Goal: Task Accomplishment & Management: Manage account settings

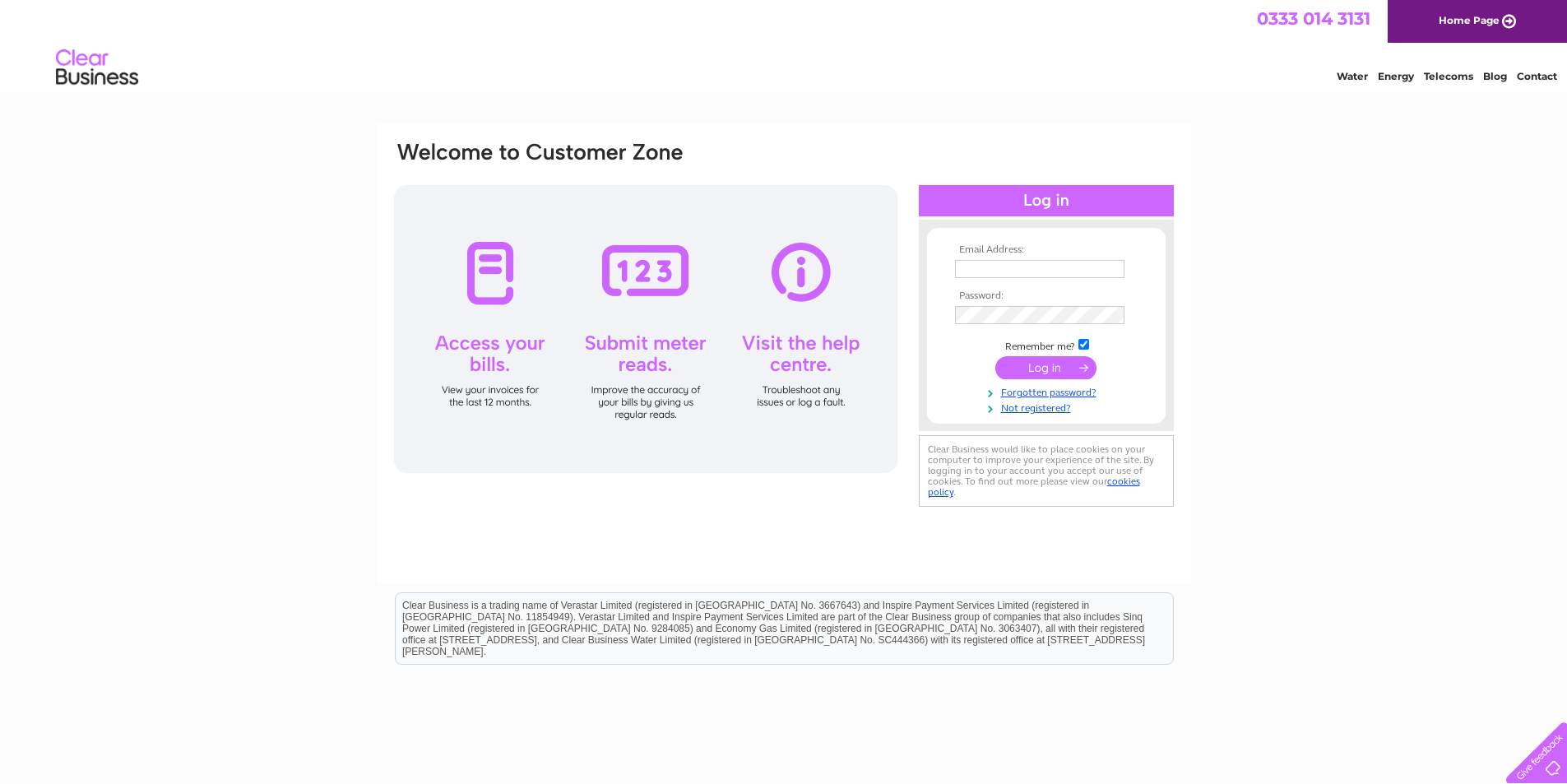
type input "accounts@breckan.scot"
click at [1063, 379] on input "submit" at bounding box center [1046, 367] width 101 height 23
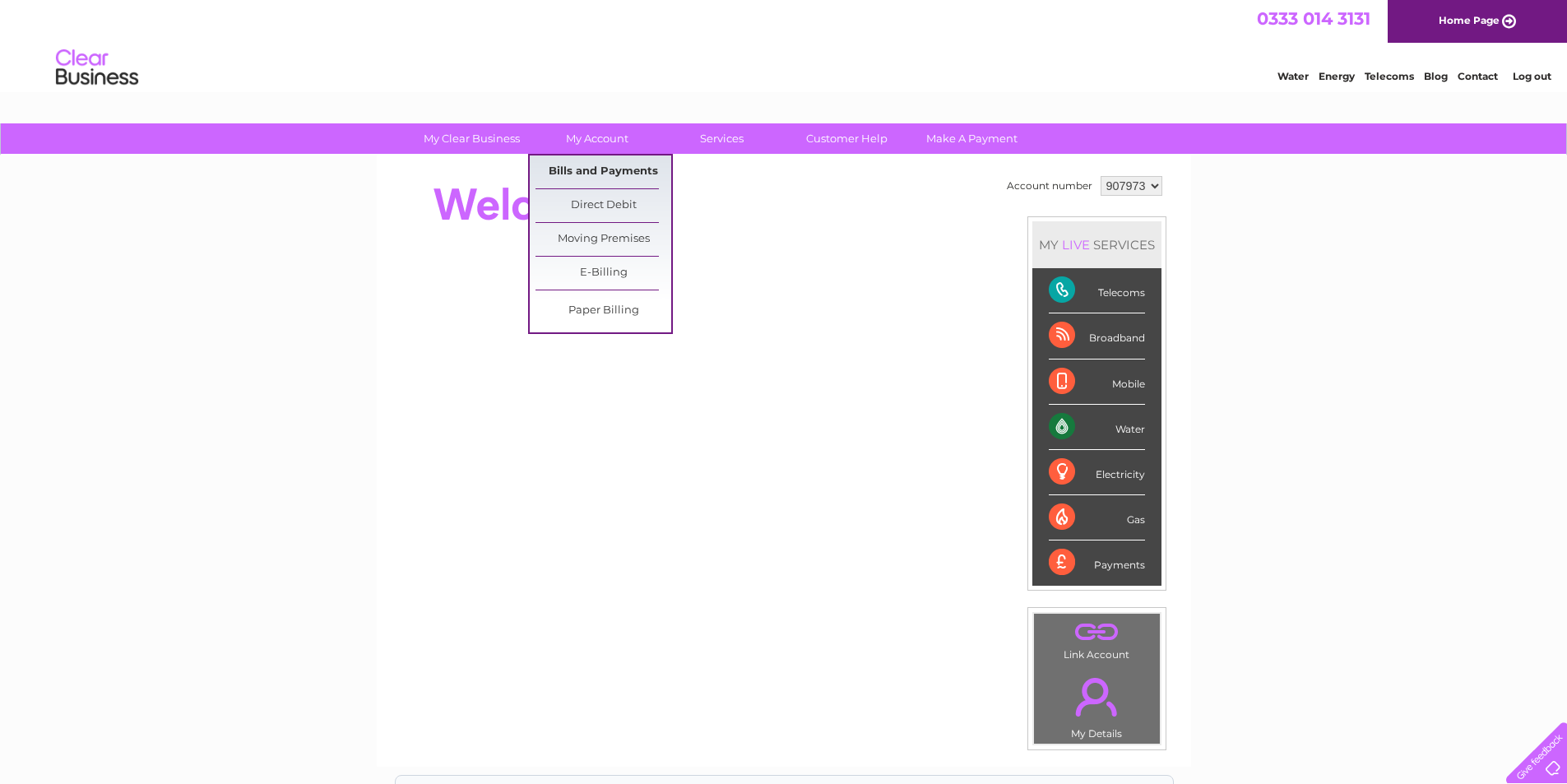
click at [595, 169] on link "Bills and Payments" at bounding box center [603, 172] width 136 height 33
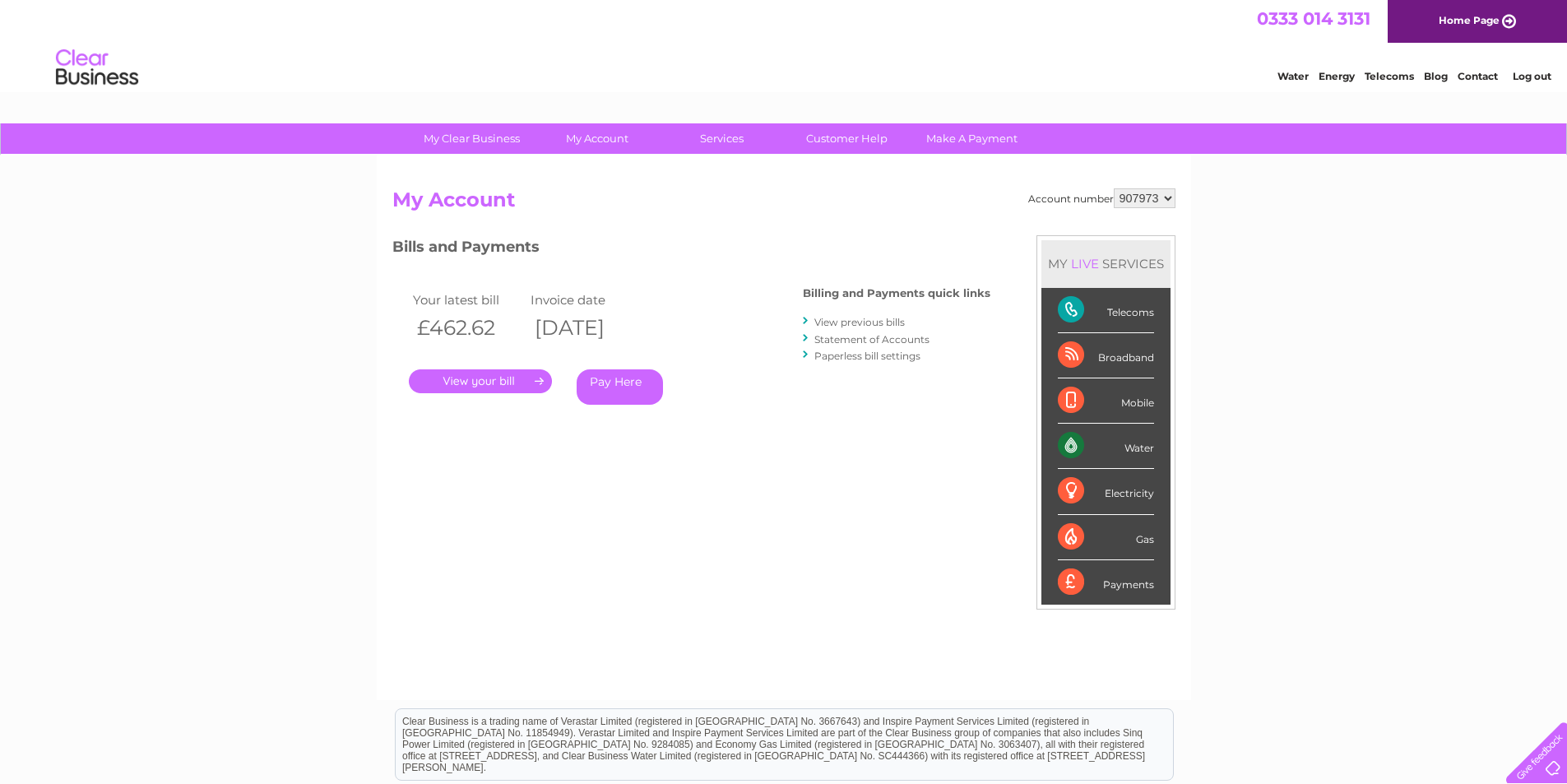
click at [496, 388] on link "." at bounding box center [480, 380] width 143 height 24
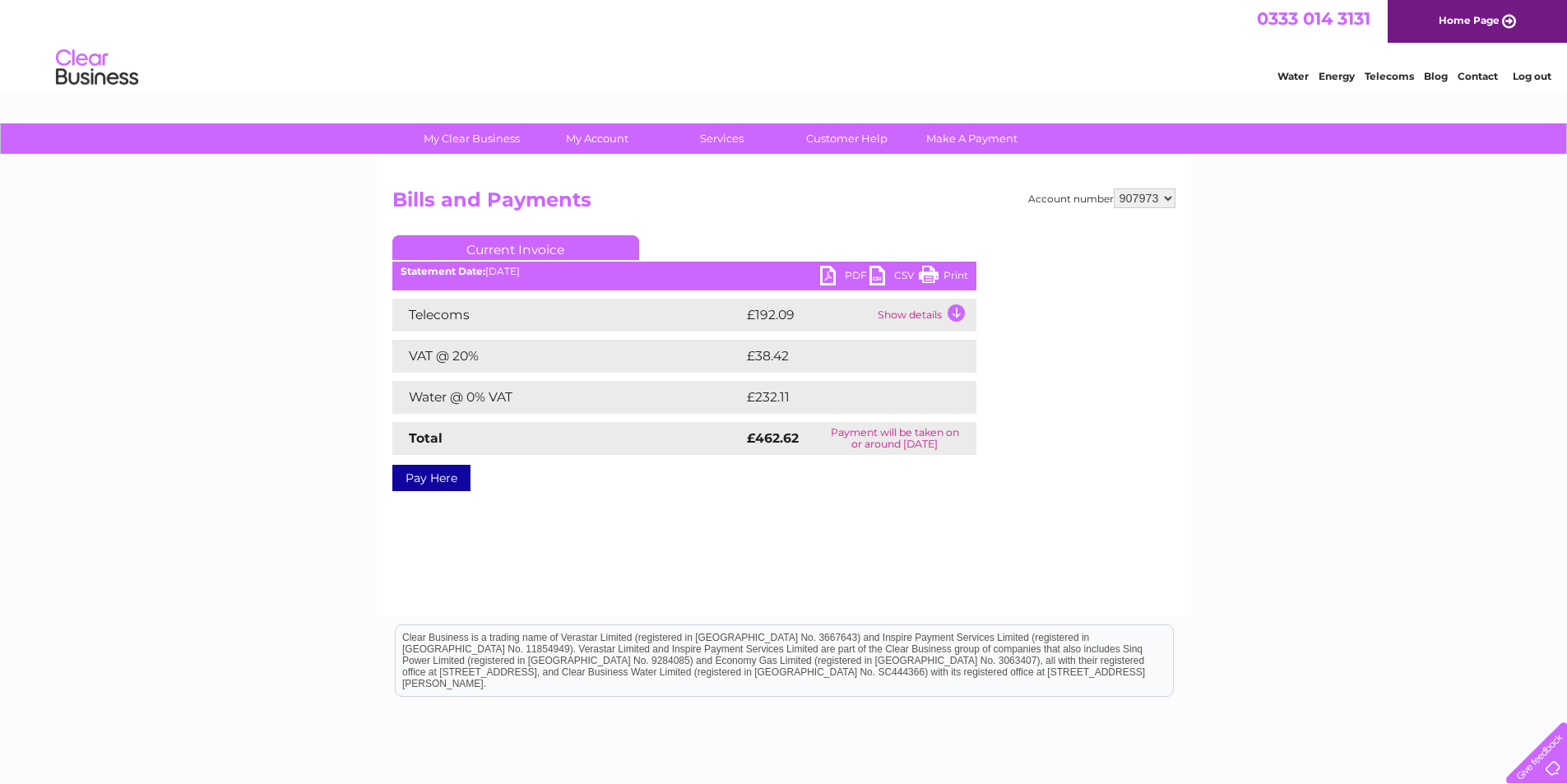
click at [853, 280] on link "PDF" at bounding box center [845, 277] width 49 height 24
